Goal: Find specific page/section: Find specific page/section

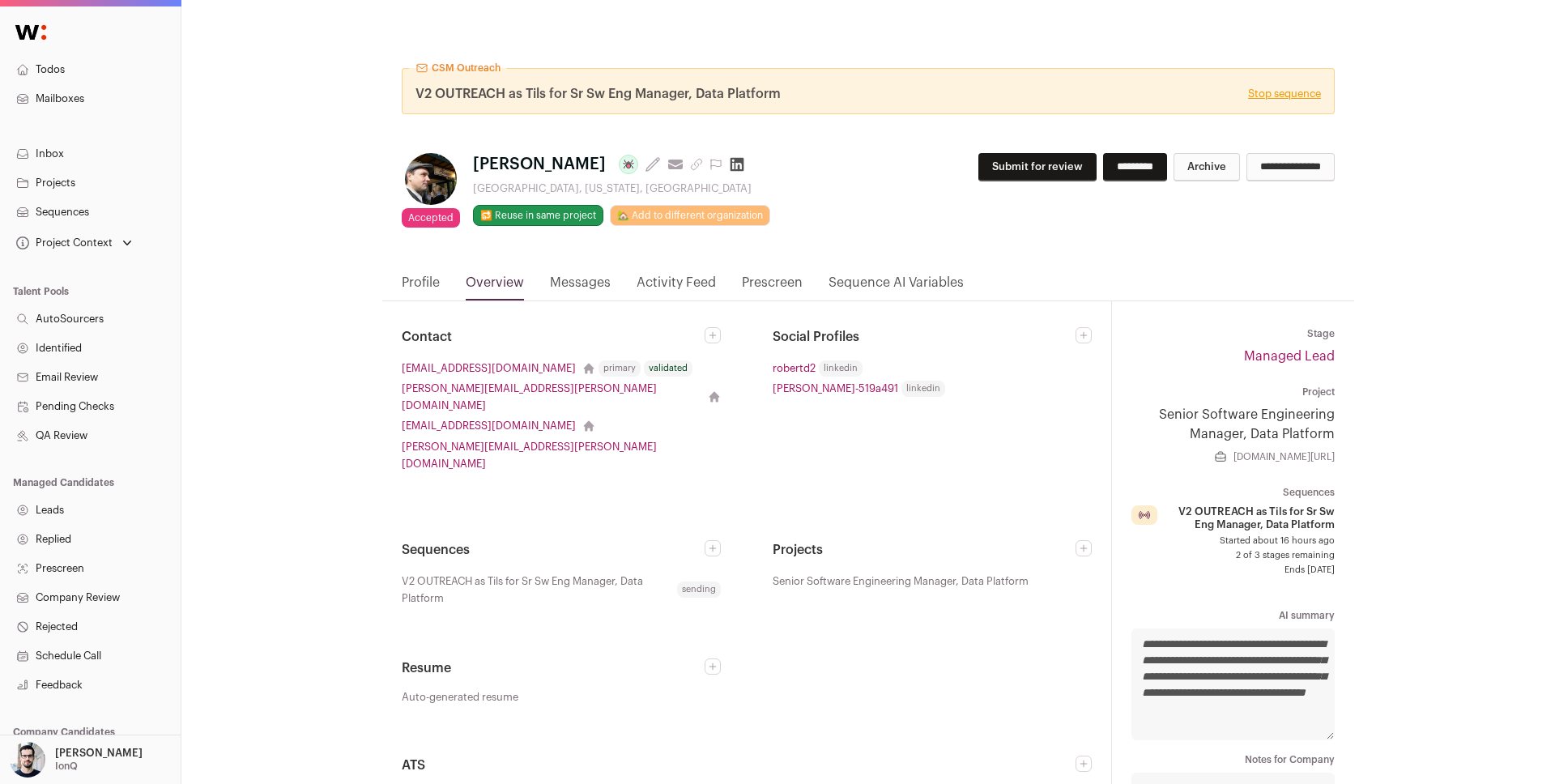
click at [644, 290] on link "Activity Feed" at bounding box center [676, 287] width 79 height 28
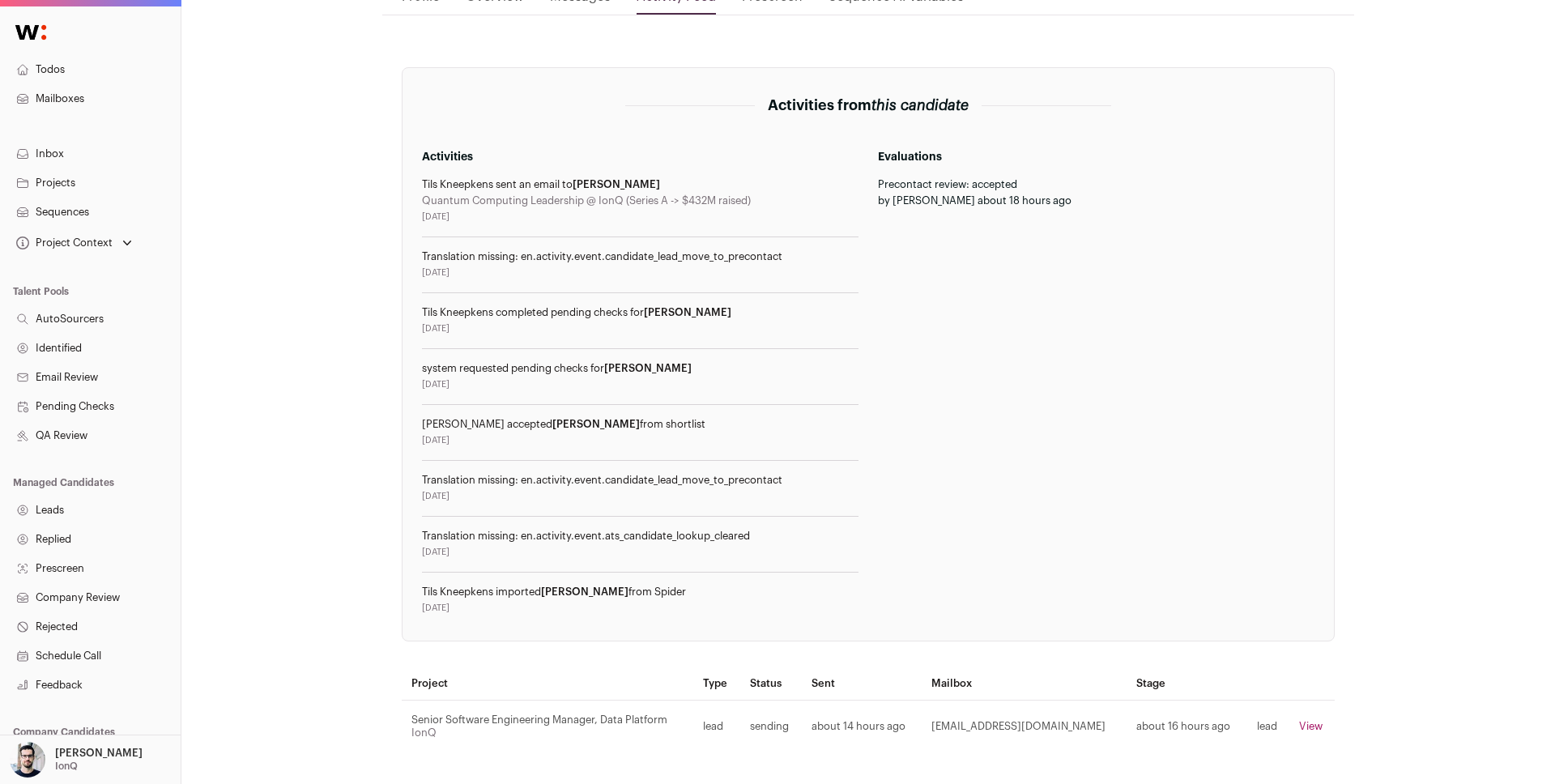
scroll to position [275, 0]
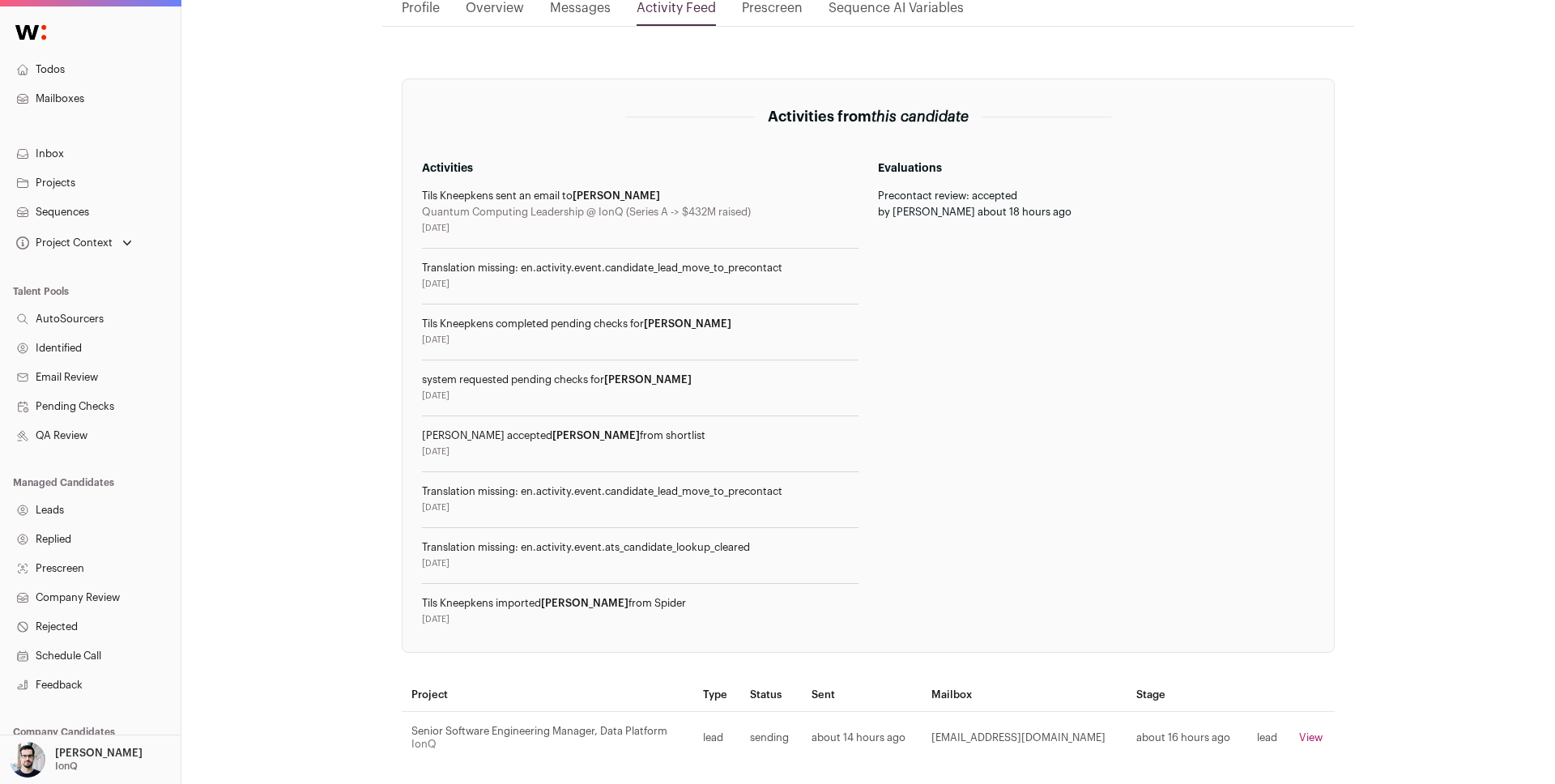
click at [713, 490] on div "Translation missing: en.activity.event.candidate_lead_move_to_precontact" at bounding box center [640, 491] width 437 height 13
click at [659, 549] on div "Translation missing: en.activity.event.ats_candidate_lookup_cleared" at bounding box center [640, 547] width 437 height 13
click at [713, 489] on div "Translation missing: en.activity.event.candidate_lead_move_to_precontact" at bounding box center [640, 491] width 437 height 13
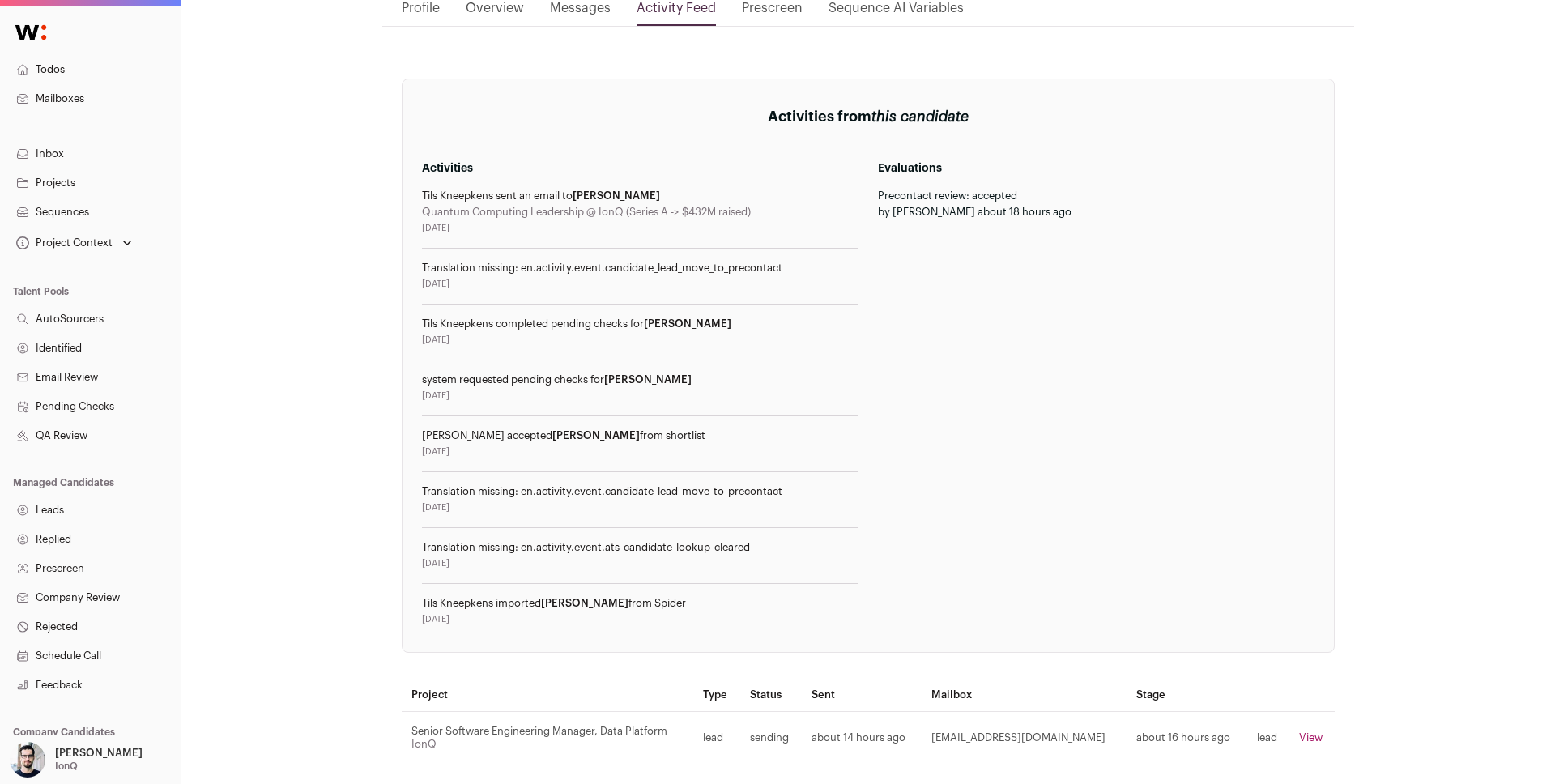
click at [713, 489] on div "Translation missing: en.activity.event.candidate_lead_move_to_precontact" at bounding box center [640, 491] width 437 height 13
copy div "candidate_lead_move_to_precontact"
click at [352, 153] on div "CSM Outreach V2 OUTREACH as Tils for Sr Sw Eng Manager, Data Platform Stop sequ…" at bounding box center [868, 303] width 1374 height 1155
